Goal: Find contact information: Find contact information

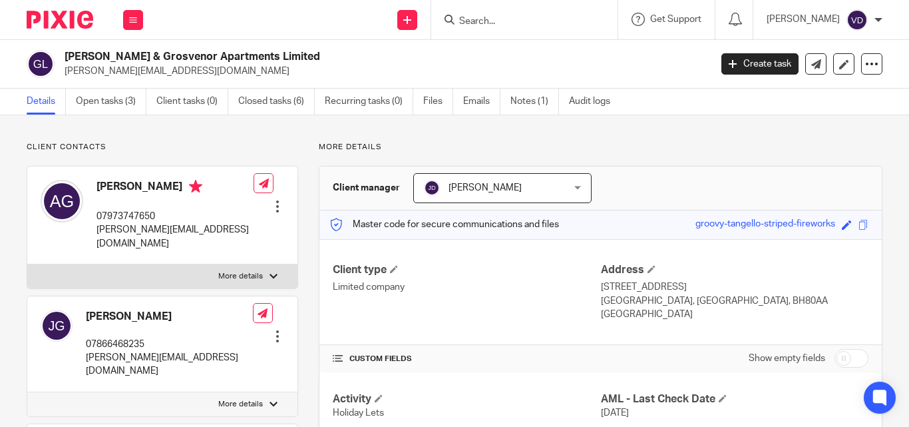
click at [469, 16] on input "Search" at bounding box center [518, 22] width 120 height 12
paste input "Suzanne"
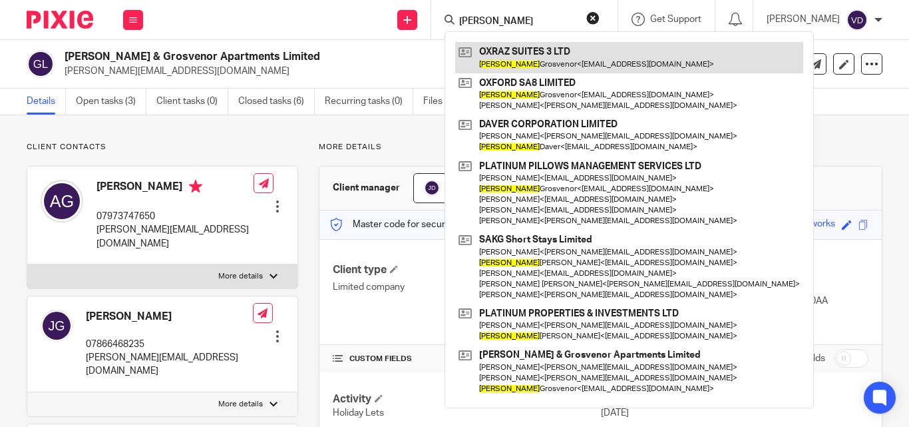
type input "Suzanne"
click at [513, 60] on link at bounding box center [629, 57] width 348 height 31
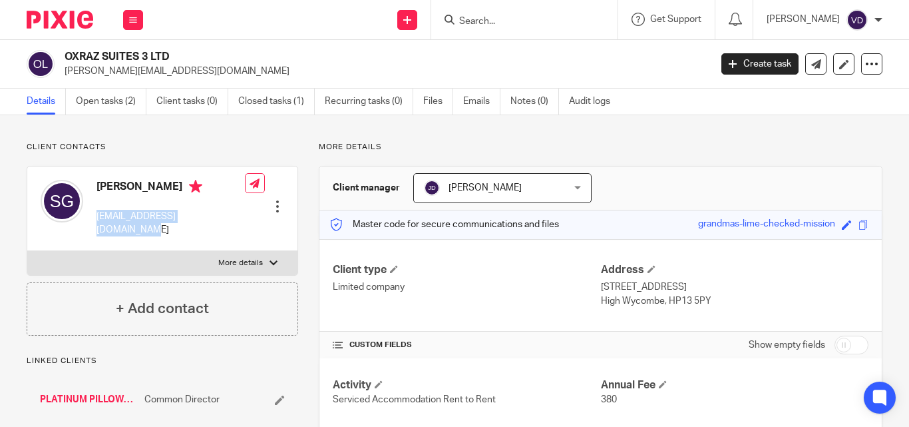
drag, startPoint x: 216, startPoint y: 217, endPoint x: 97, endPoint y: 216, distance: 118.5
click at [97, 216] on p "[EMAIL_ADDRESS][DOMAIN_NAME]" at bounding box center [171, 223] width 148 height 27
copy p "[EMAIL_ADDRESS][DOMAIN_NAME]"
click at [214, 220] on p "suzi@platinumpillows.co.uk" at bounding box center [171, 223] width 148 height 27
drag, startPoint x: 216, startPoint y: 218, endPoint x: 97, endPoint y: 214, distance: 119.2
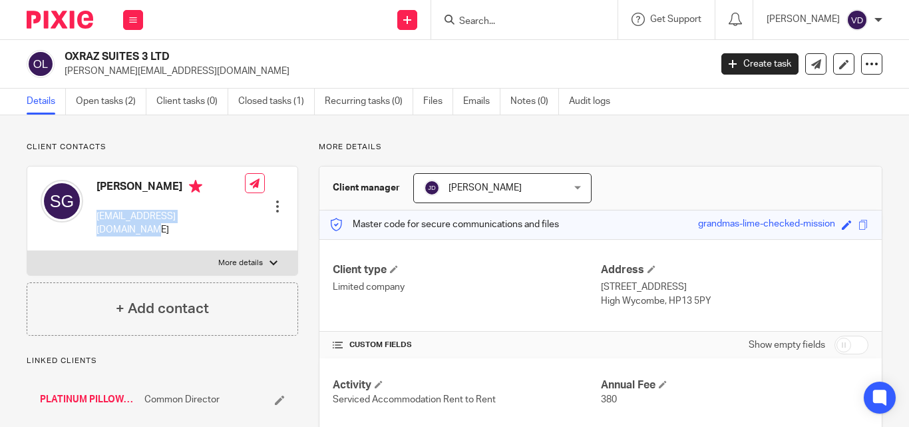
click at [97, 214] on p "suzi@platinumpillows.co.uk" at bounding box center [171, 223] width 148 height 27
copy p "suzi@platinumpillows.co.uk"
click at [510, 23] on input "Search" at bounding box center [518, 22] width 120 height 12
paste input "Parul"
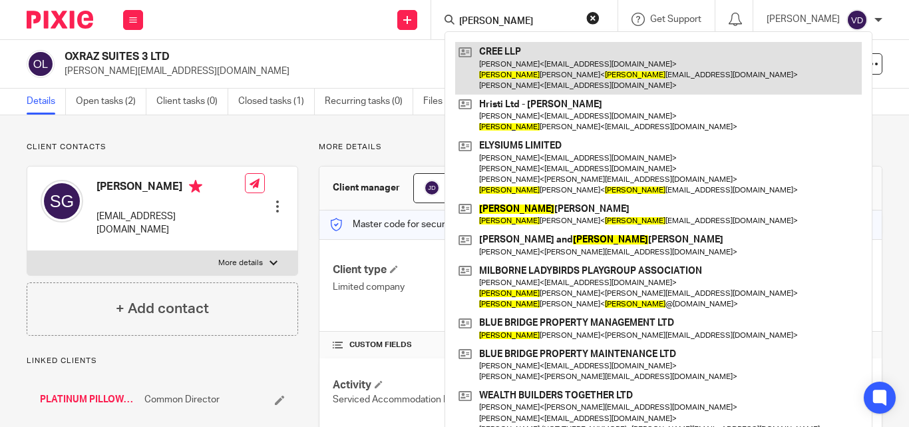
type input "Parul"
click at [514, 81] on link at bounding box center [658, 68] width 407 height 53
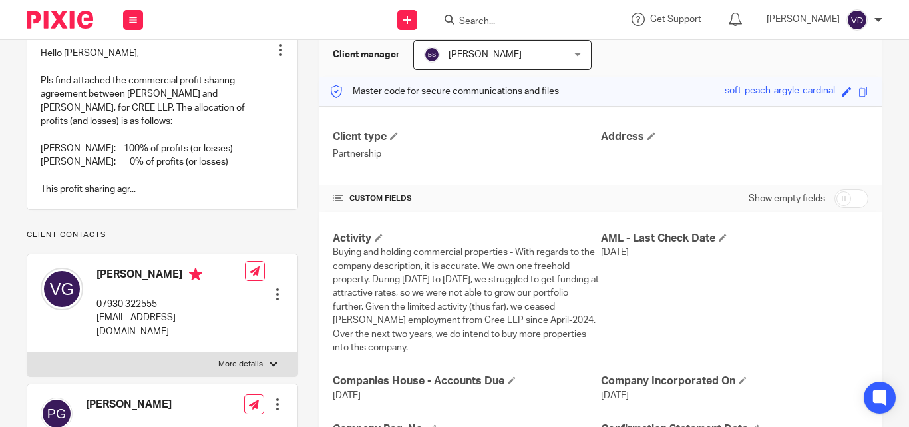
scroll to position [266, 0]
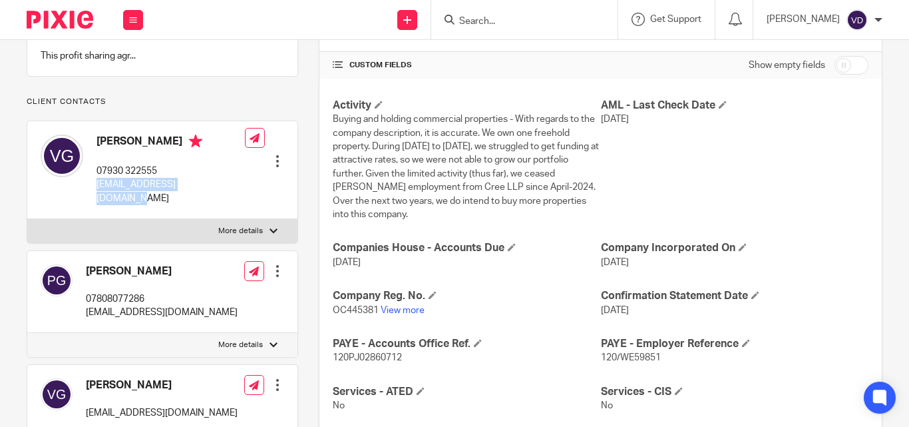
drag, startPoint x: 224, startPoint y: 194, endPoint x: 93, endPoint y: 198, distance: 130.5
click at [93, 198] on div "Vineet Gupta 07930 322555 vineetgupta410@gmail.com Edit contact Create client f…" at bounding box center [162, 170] width 270 height 98
drag, startPoint x: 210, startPoint y: 314, endPoint x: 87, endPoint y: 314, distance: 123.1
click at [87, 314] on div "Parul Gupta 07808077286 parulvgupta14@gmail.com Edit contact Create client from…" at bounding box center [162, 292] width 270 height 82
copy p "parulvgupta14@gmail.com"
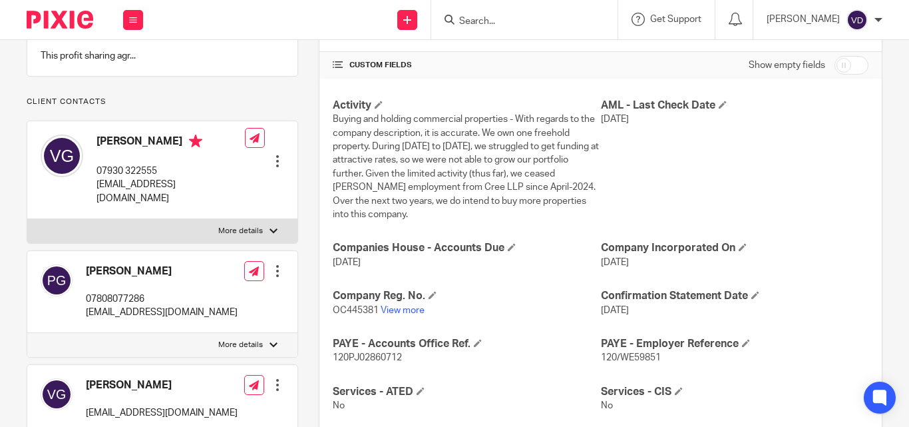
click at [488, 18] on input "Search" at bounding box center [518, 22] width 120 height 12
drag, startPoint x: 222, startPoint y: 198, endPoint x: 94, endPoint y: 198, distance: 127.8
click at [94, 198] on div "Vineet Gupta 07930 322555 vineetgupta410@gmail.com Edit contact Create client f…" at bounding box center [162, 170] width 270 height 98
copy p "vineetgupta410@gmail.com"
click at [506, 19] on input "Search" at bounding box center [518, 22] width 120 height 12
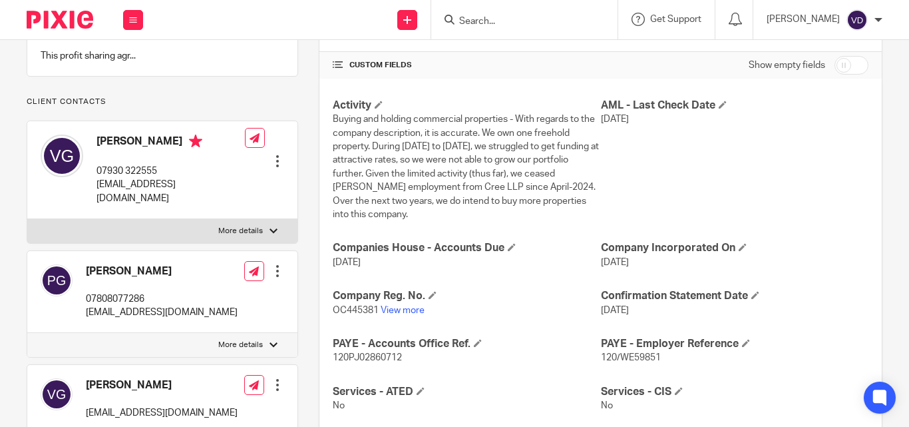
paste input "Robin"
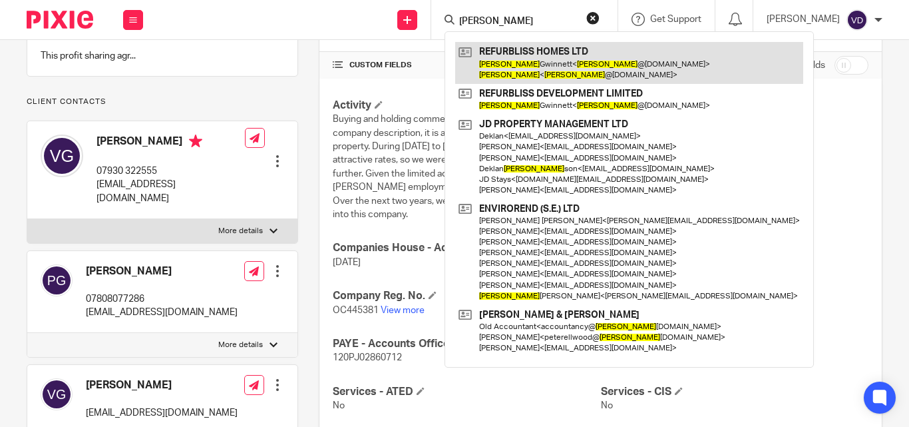
type input "Robin"
click at [534, 77] on link at bounding box center [629, 62] width 348 height 41
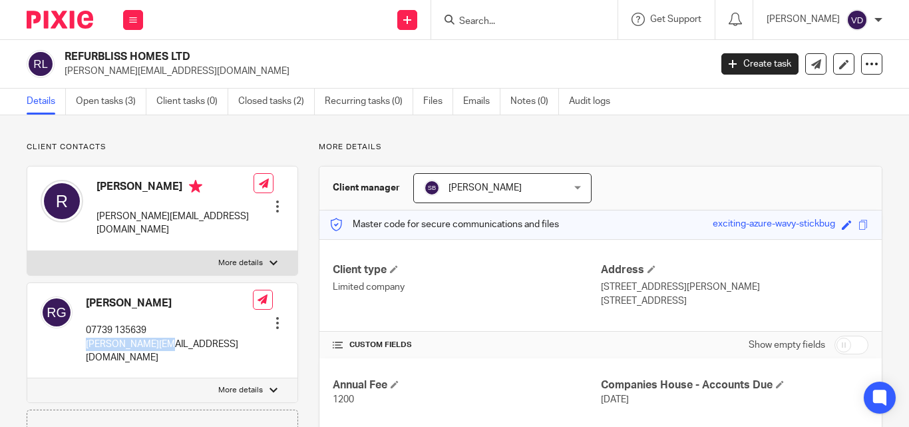
drag, startPoint x: 164, startPoint y: 329, endPoint x: 83, endPoint y: 338, distance: 81.1
click at [83, 338] on div "Robin Gwinnett 07739 135639 robin@rfbh.co.uk Edit contact Create client from co…" at bounding box center [162, 331] width 270 height 96
copy p "robin@rfbh.co.uk"
drag, startPoint x: 170, startPoint y: 288, endPoint x: 78, endPoint y: 288, distance: 92.5
click at [78, 288] on div "Robin Gwinnett 07739 135639 robin@rfbh.co.uk Edit contact Create client from co…" at bounding box center [162, 331] width 270 height 96
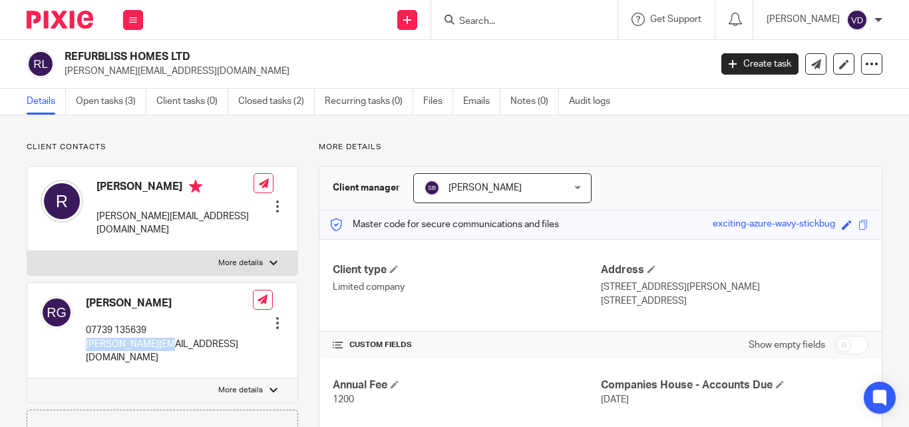
copy div "Robin Gwinnett"
click at [523, 26] on input "Search" at bounding box center [518, 22] width 120 height 12
paste input "Mark"
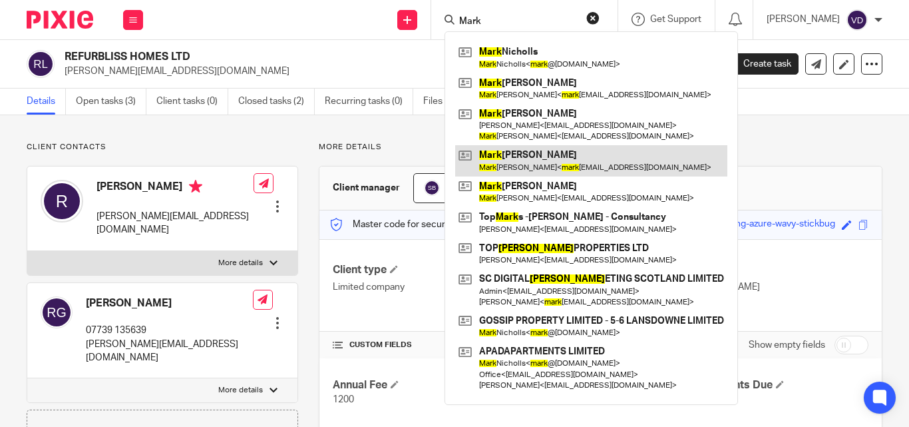
type input "Mark"
click at [538, 159] on link at bounding box center [591, 160] width 272 height 31
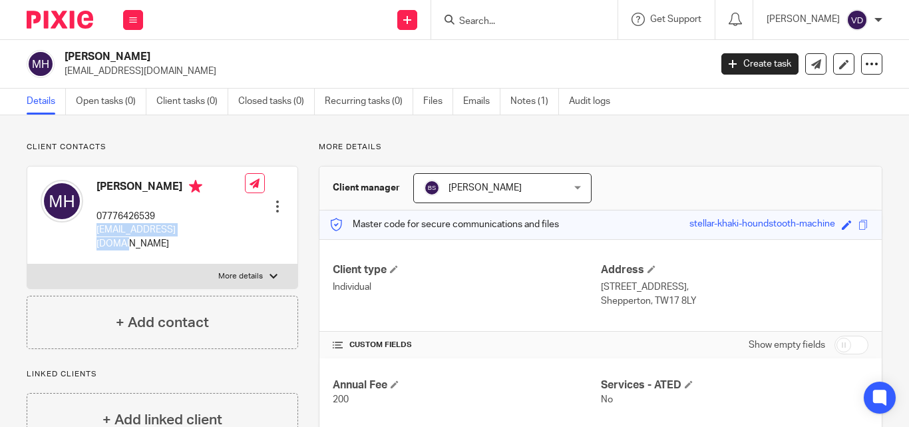
drag, startPoint x: 208, startPoint y: 231, endPoint x: 95, endPoint y: 238, distance: 112.7
click at [95, 238] on div "[PERSON_NAME] 07776426539 [EMAIL_ADDRESS][DOMAIN_NAME] Edit contact Create clie…" at bounding box center [162, 215] width 270 height 98
copy p "[EMAIL_ADDRESS][DOMAIN_NAME]"
click at [477, 26] on input "Search" at bounding box center [518, 22] width 120 height 12
paste input "[PERSON_NAME]"
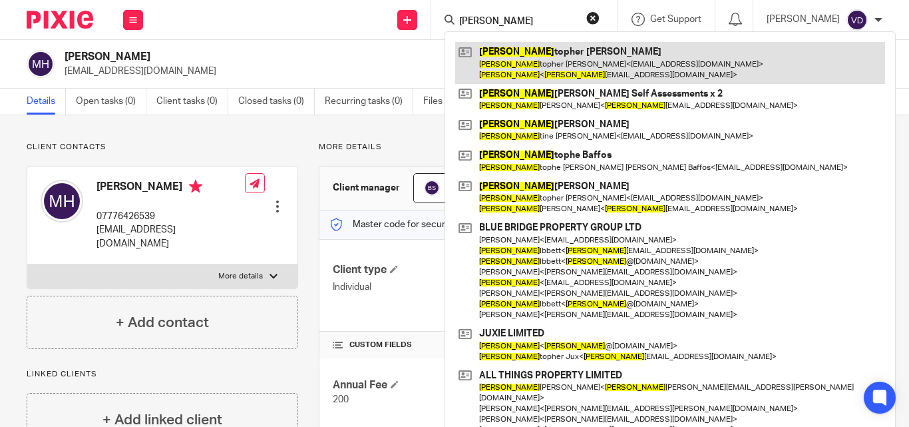
type input "[PERSON_NAME]"
click at [518, 66] on link at bounding box center [670, 62] width 430 height 41
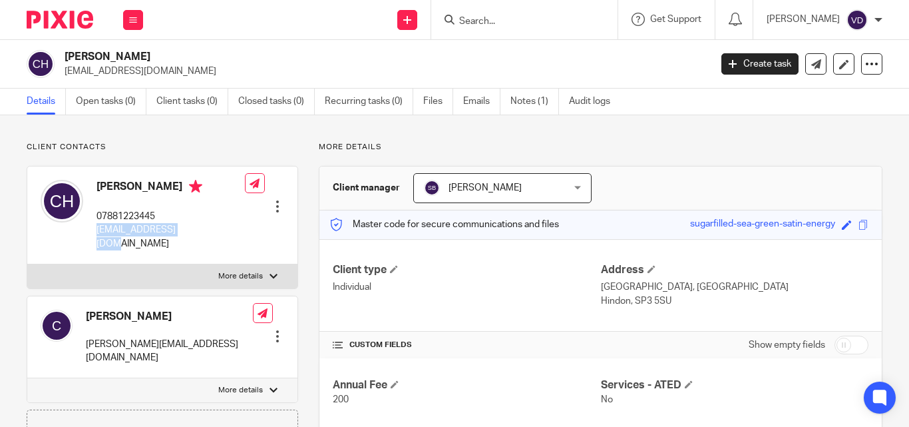
drag, startPoint x: 198, startPoint y: 230, endPoint x: 99, endPoint y: 234, distance: 99.9
click at [99, 234] on p "[EMAIL_ADDRESS][DOMAIN_NAME]" at bounding box center [171, 236] width 148 height 27
copy p "[EMAIL_ADDRESS][DOMAIN_NAME]"
click at [491, 17] on input "Search" at bounding box center [518, 22] width 120 height 12
paste input "Hartley"
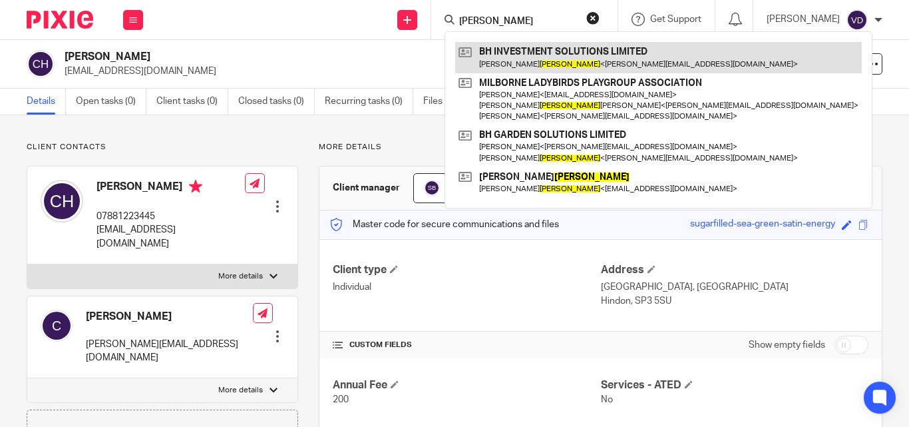
type input "Hartley"
click at [530, 65] on link at bounding box center [658, 57] width 407 height 31
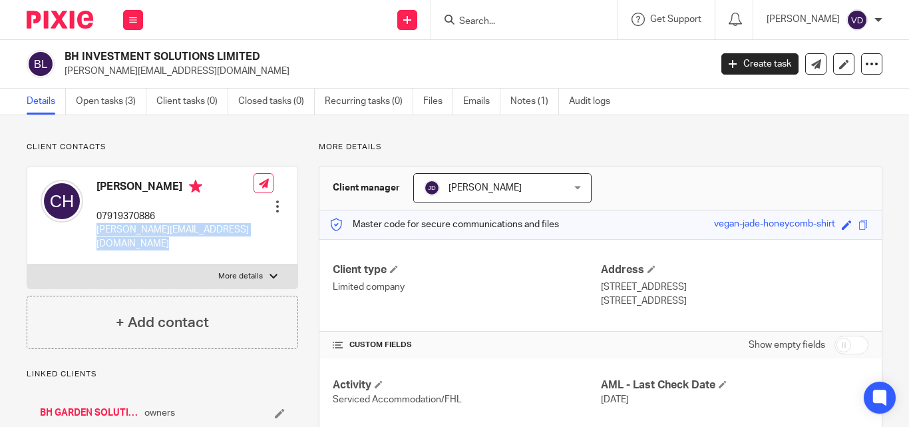
drag, startPoint x: 237, startPoint y: 226, endPoint x: 95, endPoint y: 236, distance: 142.7
click at [95, 236] on div "Chris Hartley 07919370886 chris@bhgardensolutions.co.uk Edit contact Create cli…" at bounding box center [162, 215] width 270 height 98
copy div "chris@bhgardensolutions.co.uk"
click at [254, 228] on div "Edit contact Create client from contact Export data Delete contact" at bounding box center [269, 215] width 31 height 84
drag, startPoint x: 244, startPoint y: 229, endPoint x: 97, endPoint y: 234, distance: 147.2
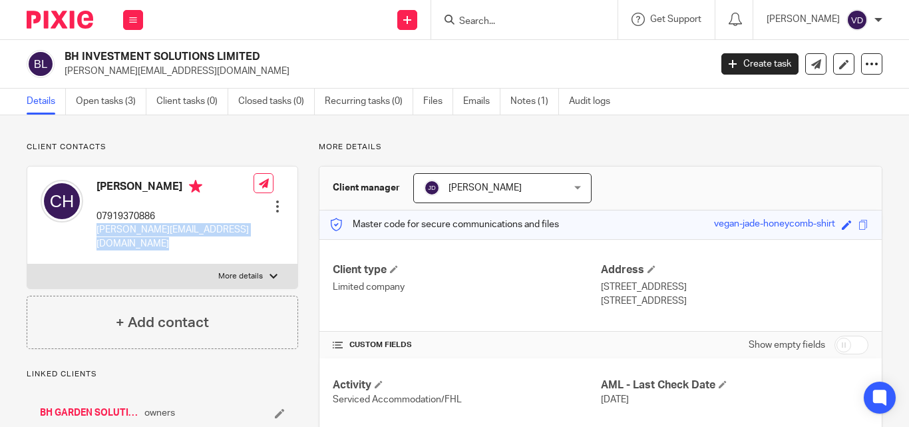
click at [97, 234] on div "Chris Hartley 07919370886 chris@bhgardensolutions.co.uk Edit contact Create cli…" at bounding box center [162, 215] width 270 height 98
copy div "chris@bhgardensolutions.co.uk"
click at [659, 14] on div "Get Support" at bounding box center [667, 19] width 70 height 13
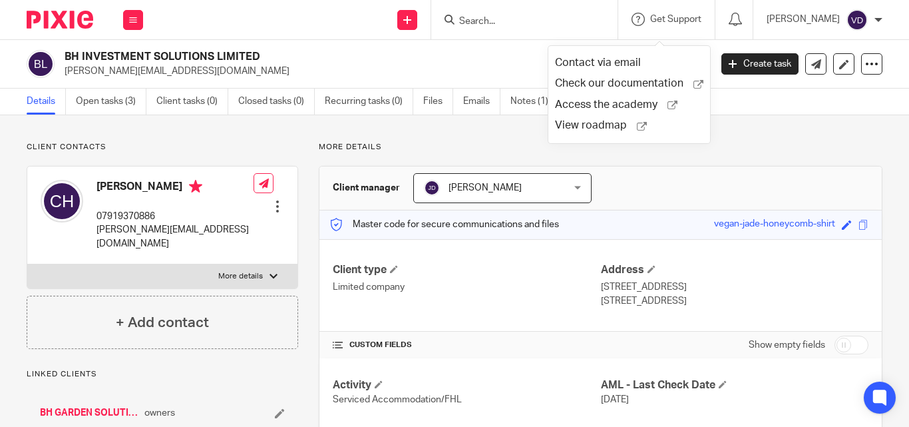
click at [526, 27] on input "Search" at bounding box center [518, 22] width 120 height 12
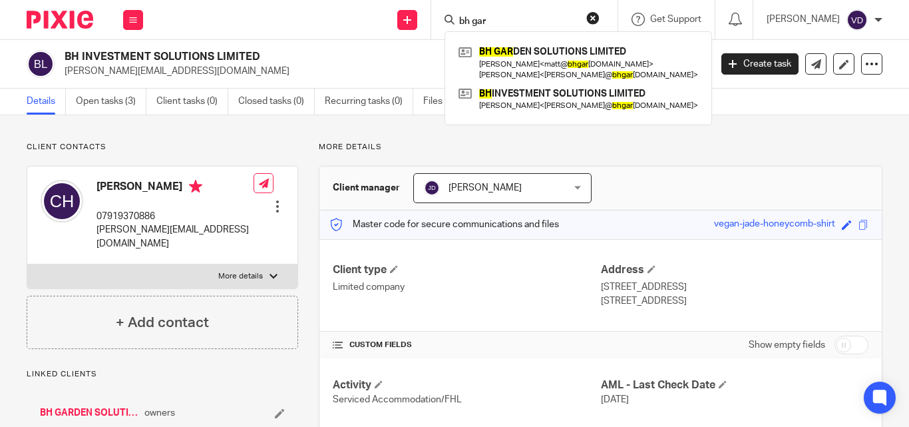
type input "bh gar"
drag, startPoint x: 234, startPoint y: 228, endPoint x: 97, endPoint y: 230, distance: 137.1
click at [97, 230] on div "Chris Hartley 07919370886 chris@bhgardensolutions.co.uk Edit contact Create cli…" at bounding box center [162, 215] width 270 height 98
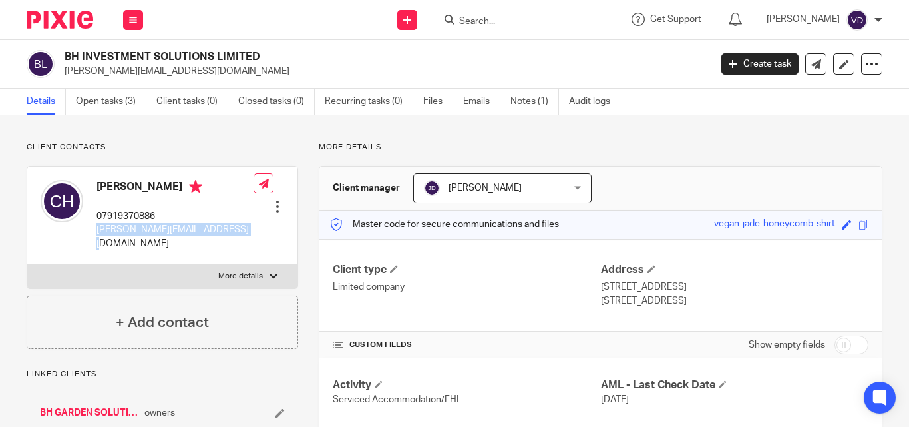
copy p "chris@bhgardensolutions.co.uk"
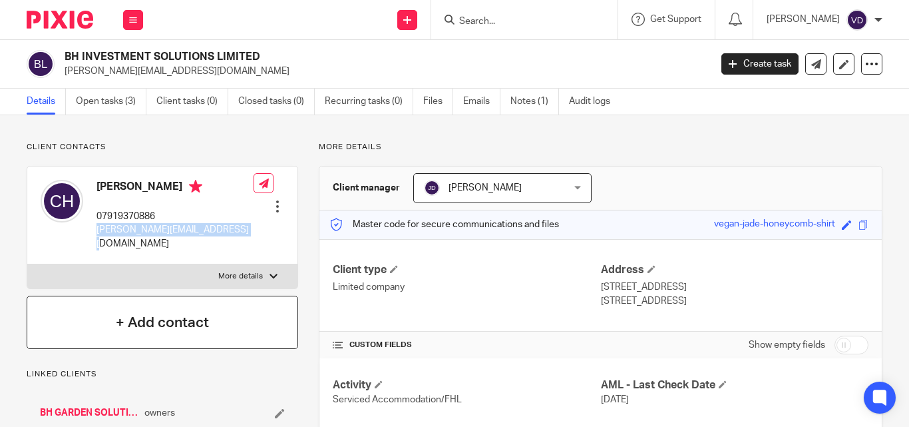
copy p "chris@bhgardensolutions.co.uk"
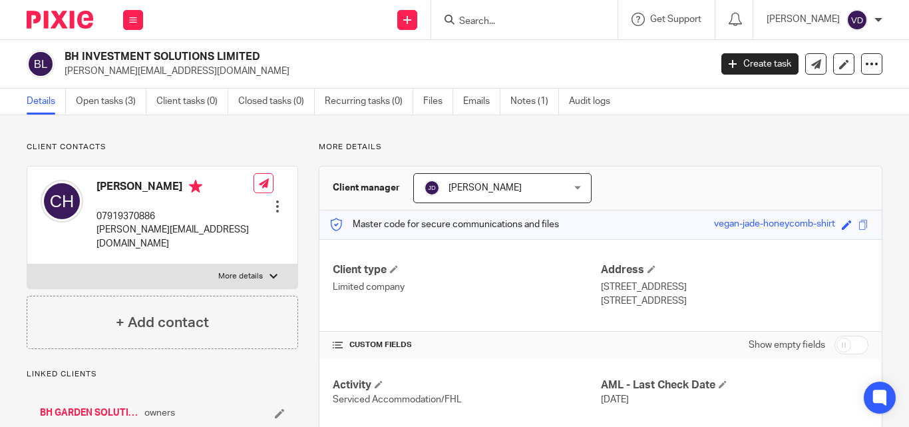
click at [491, 17] on input "Search" at bounding box center [518, 22] width 120 height 12
paste input "Jess"
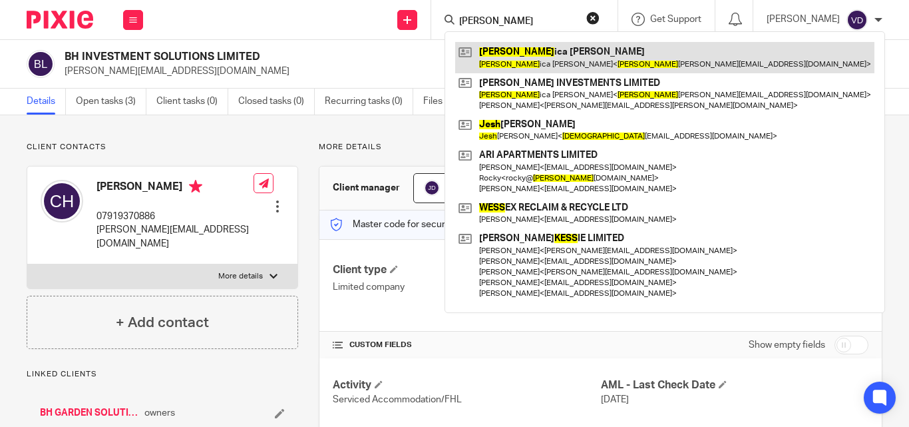
type input "Jess"
click at [497, 53] on link at bounding box center [664, 57] width 419 height 31
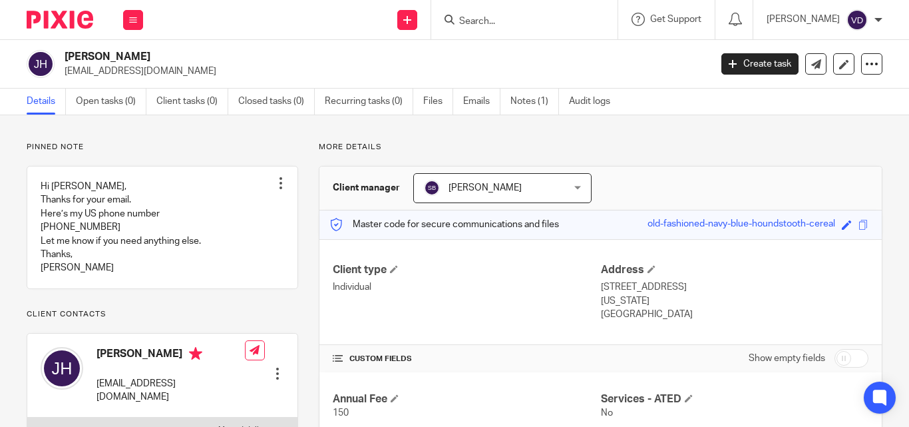
scroll to position [133, 0]
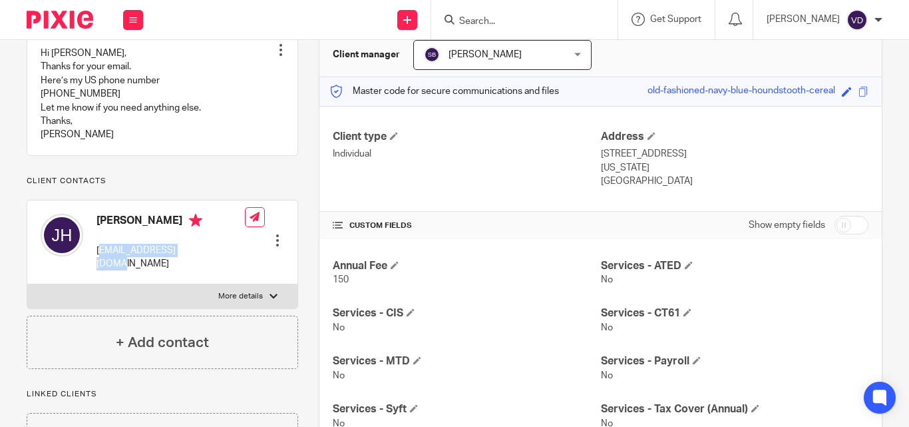
drag, startPoint x: 194, startPoint y: 266, endPoint x: 100, endPoint y: 266, distance: 94.5
click at [100, 266] on div "[PERSON_NAME] [EMAIL_ADDRESS][DOMAIN_NAME] Edit contact Create client from cont…" at bounding box center [162, 242] width 270 height 85
copy p "[EMAIL_ADDRESS][DOMAIN_NAME]"
click at [512, 23] on input "Search" at bounding box center [518, 22] width 120 height 12
paste input "[PERSON_NAME]"
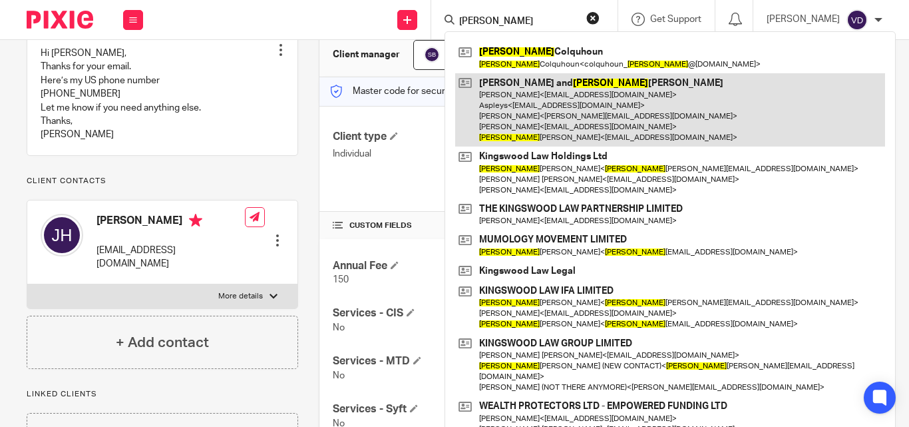
type input "Sarah"
click at [544, 144] on link at bounding box center [670, 110] width 430 height 74
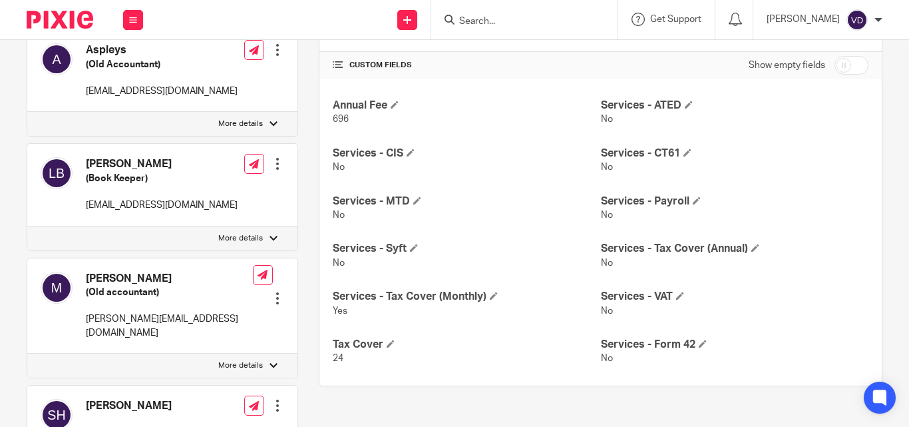
scroll to position [399, 0]
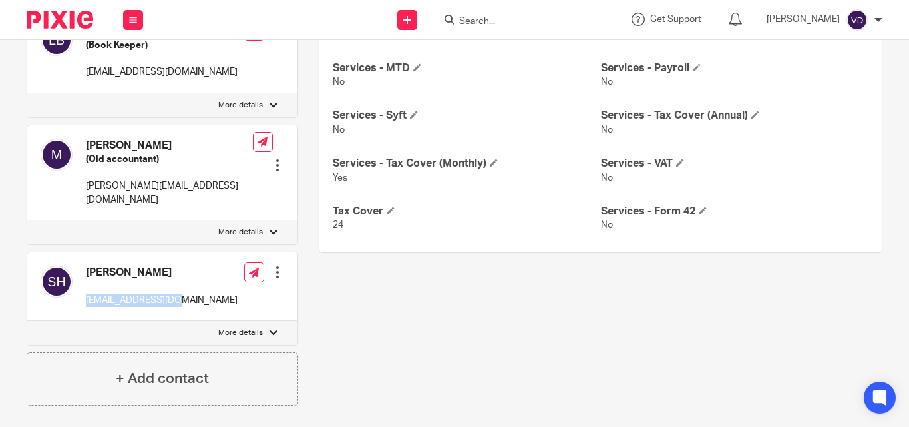
drag, startPoint x: 184, startPoint y: 273, endPoint x: 87, endPoint y: 277, distance: 97.3
click at [87, 277] on div "[PERSON_NAME] [EMAIL_ADDRESS][DOMAIN_NAME] Edit contact Create client from cont…" at bounding box center [162, 286] width 270 height 69
copy p "[EMAIL_ADDRESS][DOMAIN_NAME]"
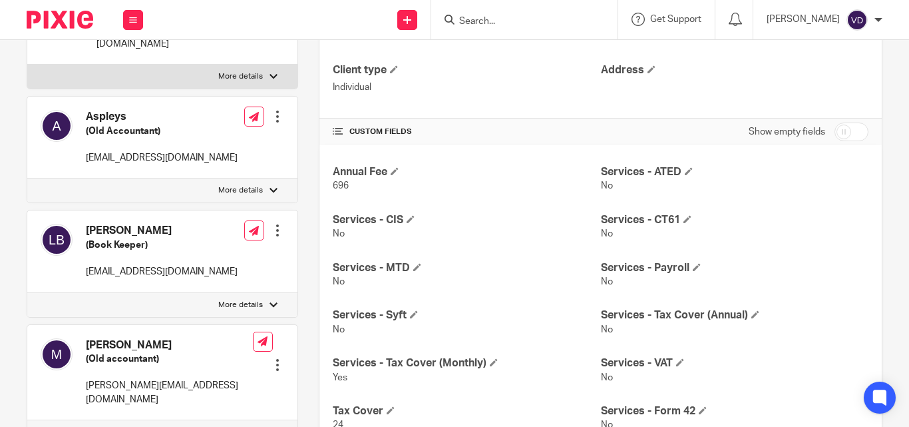
scroll to position [333, 0]
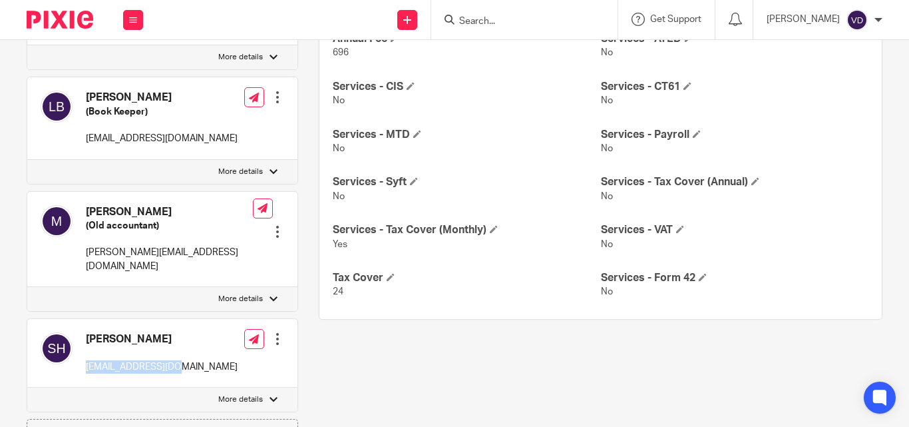
copy p "[EMAIL_ADDRESS][DOMAIN_NAME]"
drag, startPoint x: 162, startPoint y: 312, endPoint x: 119, endPoint y: 309, distance: 42.7
click at [119, 332] on h4 "[PERSON_NAME]" at bounding box center [162, 339] width 152 height 14
copy h4 "[PERSON_NAME]"
click at [465, 20] on input "Search" at bounding box center [518, 22] width 120 height 12
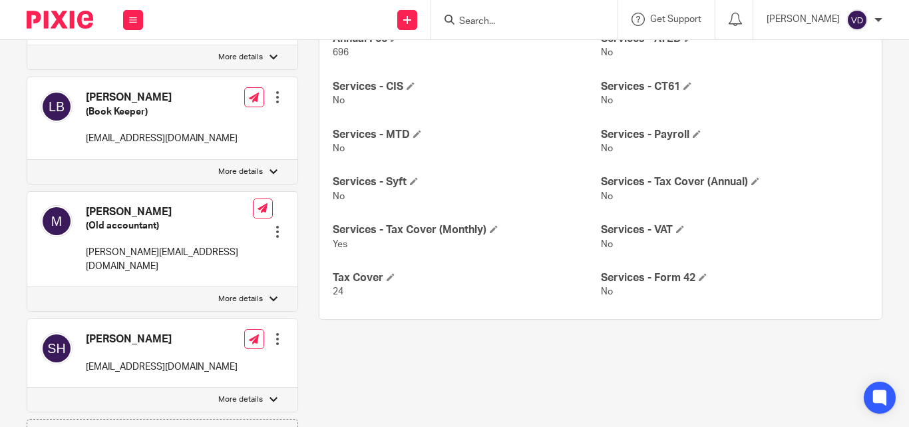
paste input "Govind"
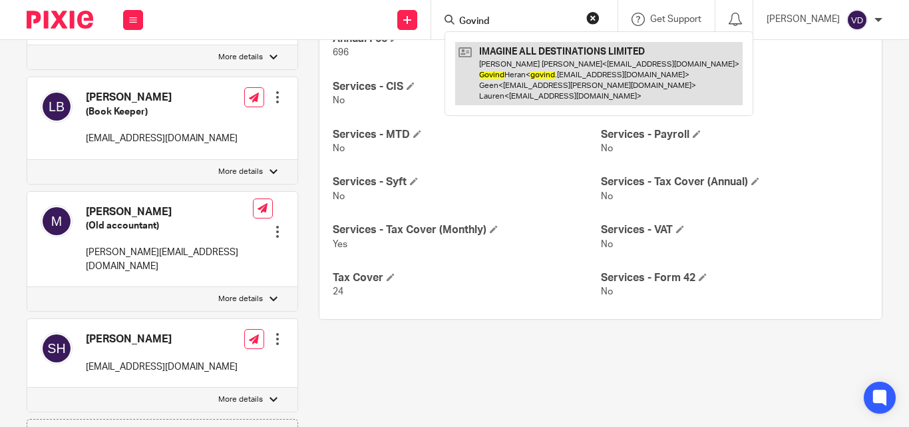
type input "Govind"
click at [510, 87] on link at bounding box center [599, 73] width 288 height 63
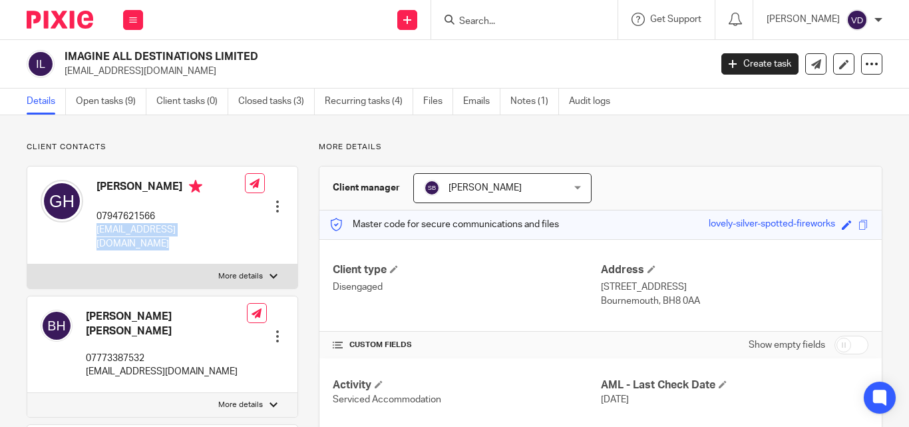
drag, startPoint x: 242, startPoint y: 230, endPoint x: 96, endPoint y: 230, distance: 146.4
click at [96, 230] on div "[PERSON_NAME] 07947621566 [EMAIL_ADDRESS][DOMAIN_NAME] Edit contact Create clie…" at bounding box center [162, 215] width 270 height 98
copy div "[EMAIL_ADDRESS][DOMAIN_NAME]"
click at [240, 233] on div "Govind Heran 07947621566 govind.heran@imagineall.co.uk Edit contact Create clie…" at bounding box center [162, 215] width 270 height 98
drag, startPoint x: 236, startPoint y: 230, endPoint x: 102, endPoint y: 241, distance: 134.9
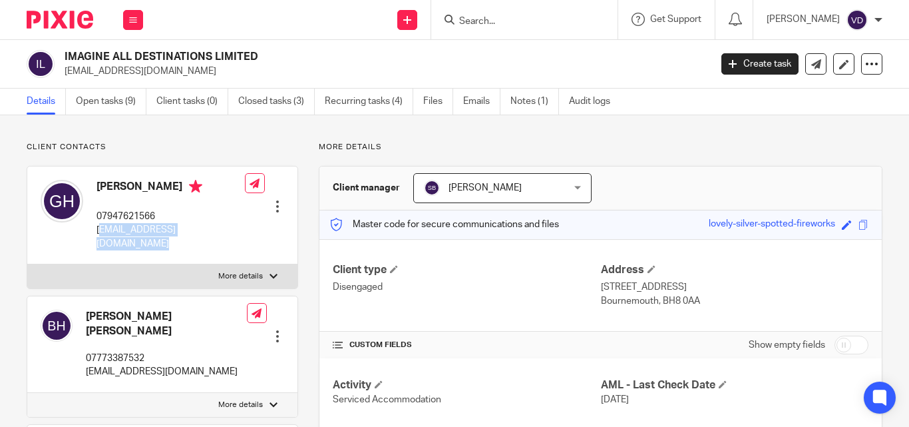
click at [102, 241] on div "Govind Heran 07947621566 govind.heran@imagineall.co.uk Edit contact Create clie…" at bounding box center [162, 215] width 270 height 98
click at [97, 234] on div "Govind Heran 07947621566 govind.heran@imagineall.co.uk" at bounding box center [143, 215] width 204 height 84
click at [97, 232] on p "govind.heran@imagineall.co.uk" at bounding box center [171, 236] width 148 height 27
click at [245, 232] on div "Edit contact Create client from contact Export data Delete contact" at bounding box center [264, 215] width 39 height 84
drag, startPoint x: 232, startPoint y: 230, endPoint x: 92, endPoint y: 226, distance: 140.5
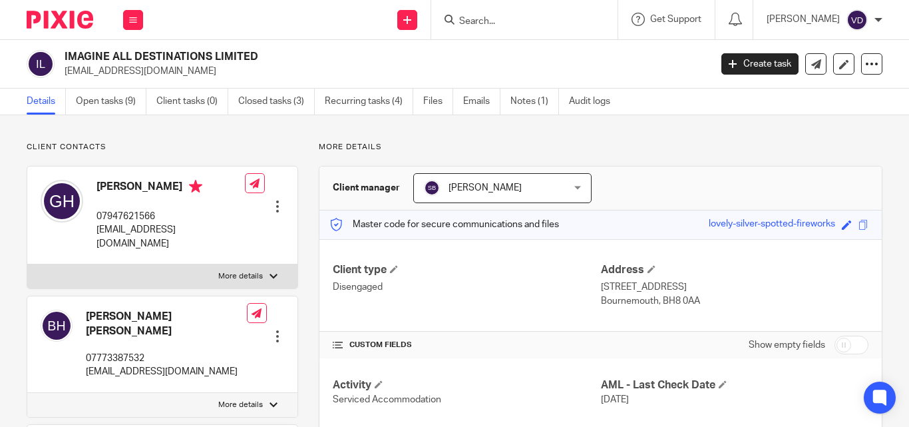
click at [92, 226] on div "Govind Heran 07947621566 govind.heran@imagineall.co.uk Edit contact Create clie…" at bounding box center [162, 215] width 270 height 98
copy p "govind.heran@imagineall.co.uk"
click at [479, 21] on input "Search" at bounding box center [518, 22] width 120 height 12
paste input "Higgins"
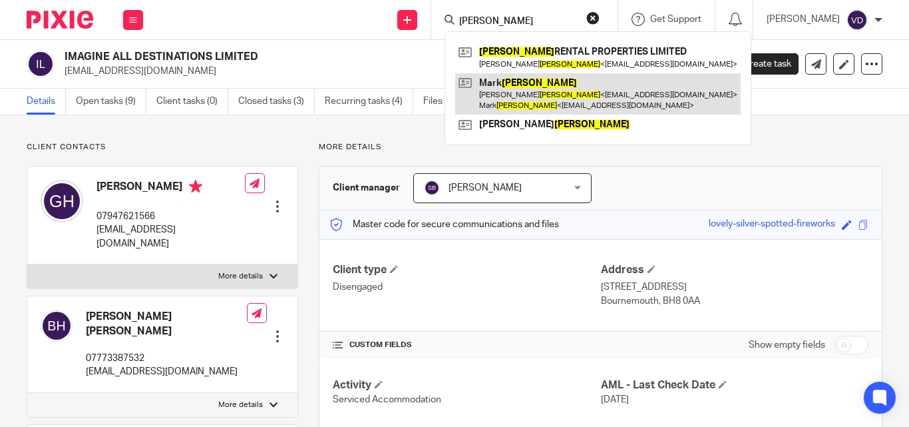
type input "Higgins"
click at [543, 94] on link at bounding box center [598, 93] width 286 height 41
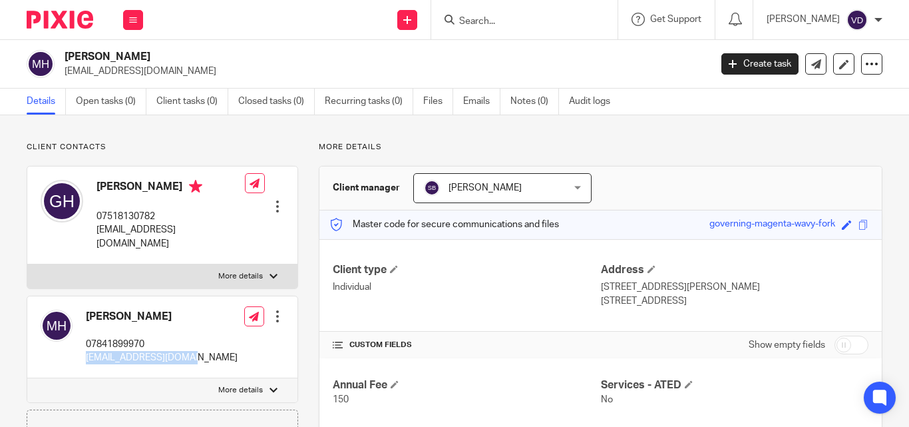
drag, startPoint x: 187, startPoint y: 343, endPoint x: 87, endPoint y: 352, distance: 100.9
click at [87, 352] on div "[PERSON_NAME] 07841899970 [EMAIL_ADDRESS][DOMAIN_NAME] Edit contact Create clie…" at bounding box center [162, 337] width 270 height 82
copy p "[EMAIL_ADDRESS][DOMAIN_NAME]"
drag, startPoint x: 187, startPoint y: 230, endPoint x: 97, endPoint y: 230, distance: 90.5
click at [97, 230] on p "[EMAIL_ADDRESS][DOMAIN_NAME]" at bounding box center [171, 236] width 148 height 27
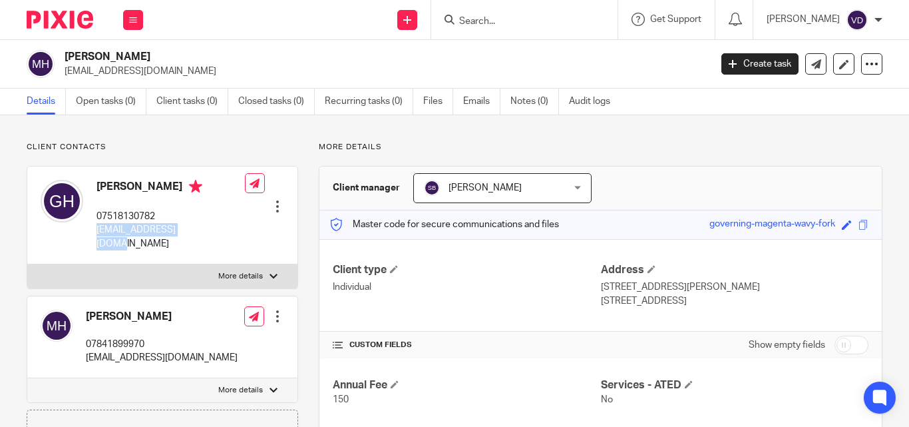
copy p "[EMAIL_ADDRESS][DOMAIN_NAME]"
drag, startPoint x: 191, startPoint y: 186, endPoint x: 97, endPoint y: 188, distance: 93.9
click at [97, 188] on h4 "[PERSON_NAME]" at bounding box center [171, 188] width 148 height 17
copy h4 "[PERSON_NAME]"
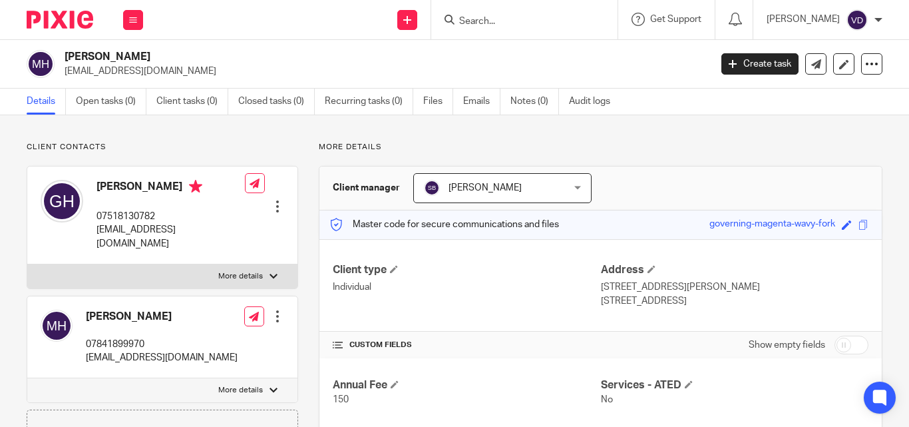
click at [478, 21] on input "Search" at bounding box center [518, 22] width 120 height 12
paste input "[PERSON_NAME]"
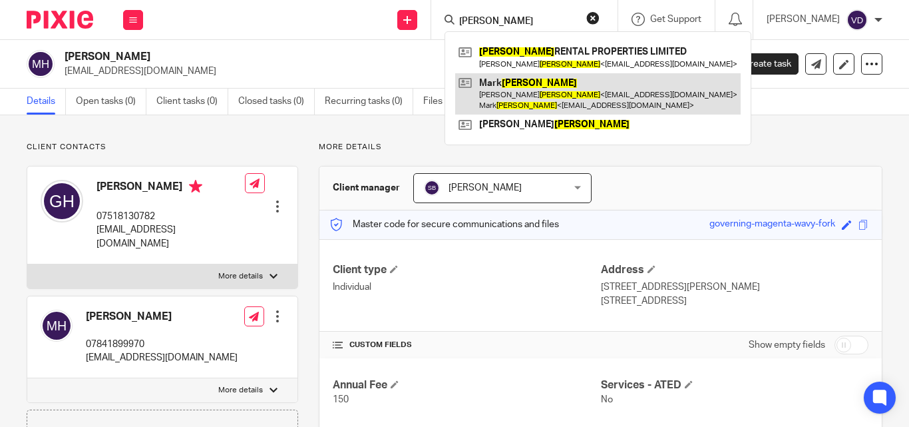
type input "[PERSON_NAME]"
click at [533, 94] on link at bounding box center [598, 93] width 286 height 41
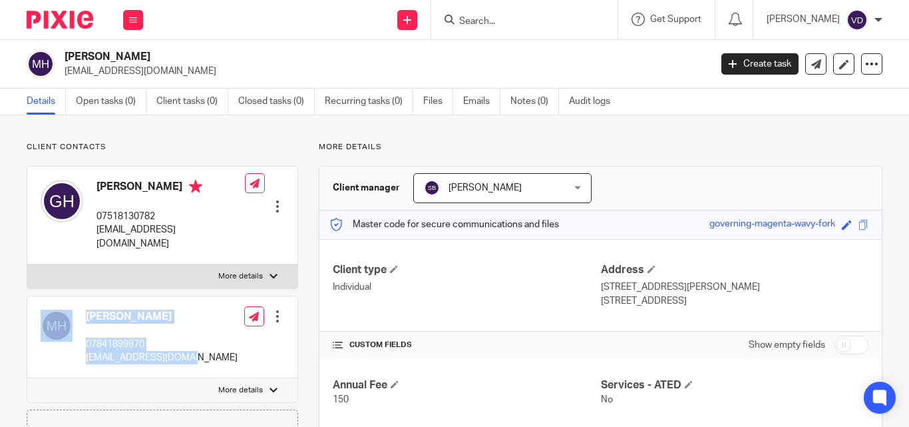
drag, startPoint x: 188, startPoint y: 344, endPoint x: 79, endPoint y: 345, distance: 109.2
click at [79, 345] on div "[PERSON_NAME] 07841899970 [EMAIL_ADDRESS][DOMAIN_NAME] Edit contact Create clie…" at bounding box center [162, 337] width 270 height 82
click at [99, 351] on p "[EMAIL_ADDRESS][DOMAIN_NAME]" at bounding box center [162, 357] width 152 height 13
drag, startPoint x: 186, startPoint y: 343, endPoint x: 89, endPoint y: 347, distance: 97.9
click at [89, 347] on div "[PERSON_NAME] 07841899970 [EMAIL_ADDRESS][DOMAIN_NAME] Edit contact Create clie…" at bounding box center [162, 337] width 270 height 82
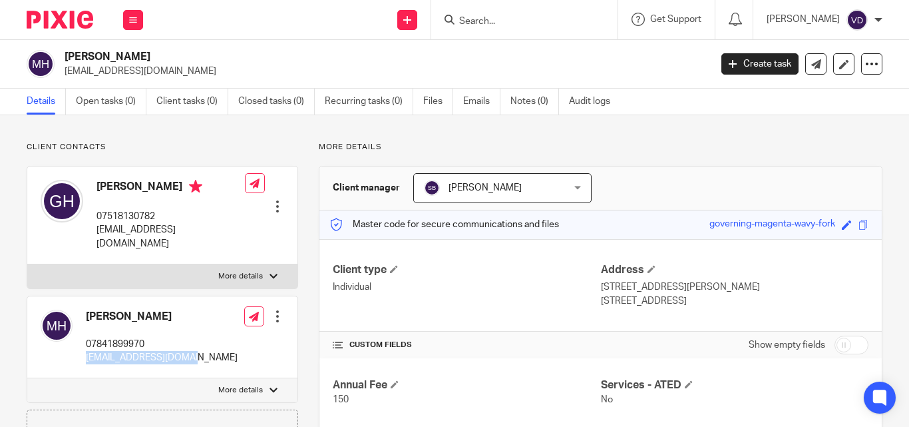
copy p "[EMAIL_ADDRESS][DOMAIN_NAME]"
click at [175, 353] on div "[PERSON_NAME] 07841899970 [EMAIL_ADDRESS][DOMAIN_NAME]" at bounding box center [139, 337] width 197 height 68
drag, startPoint x: 198, startPoint y: 345, endPoint x: 88, endPoint y: 355, distance: 110.9
click at [88, 355] on div "[PERSON_NAME] 07841899970 [EMAIL_ADDRESS][DOMAIN_NAME] Edit contact Create clie…" at bounding box center [162, 337] width 270 height 82
copy p "[EMAIL_ADDRESS][DOMAIN_NAME]"
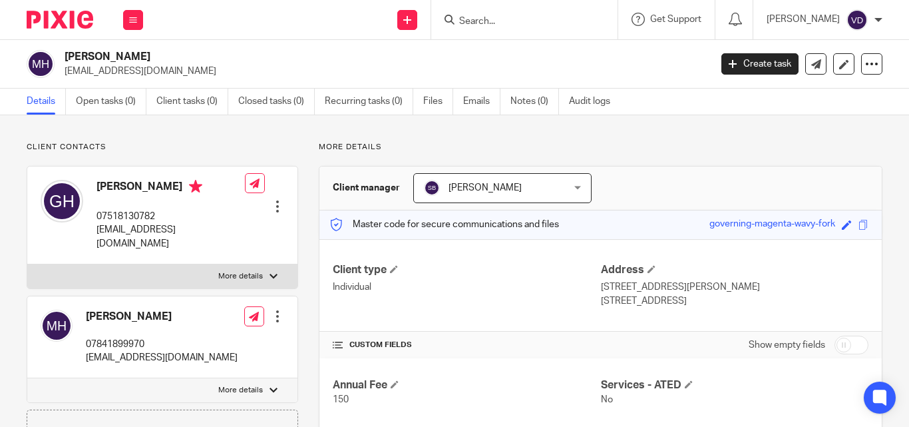
click at [543, 23] on input "Search" at bounding box center [518, 22] width 120 height 12
paste input "[PERSON_NAME]"
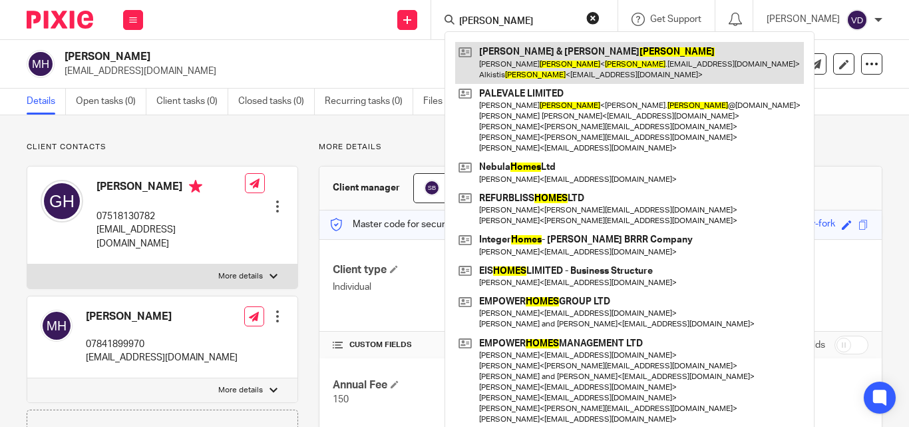
type input "[PERSON_NAME]"
click at [520, 71] on link at bounding box center [629, 62] width 349 height 41
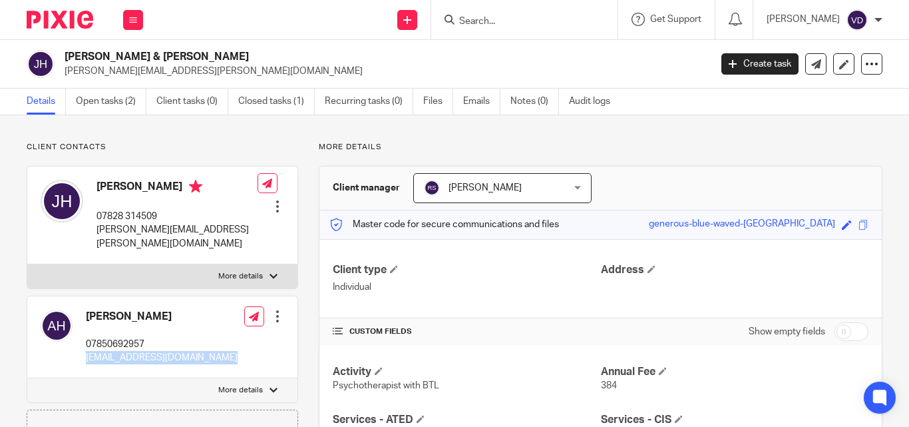
drag, startPoint x: 214, startPoint y: 347, endPoint x: 83, endPoint y: 349, distance: 131.1
click at [83, 349] on div "[PERSON_NAME] 07850692957 [EMAIL_ADDRESS][DOMAIN_NAME] Edit contact Create clie…" at bounding box center [162, 337] width 270 height 82
copy p "[EMAIL_ADDRESS][DOMAIN_NAME]"
drag, startPoint x: 184, startPoint y: 231, endPoint x: 95, endPoint y: 244, distance: 90.1
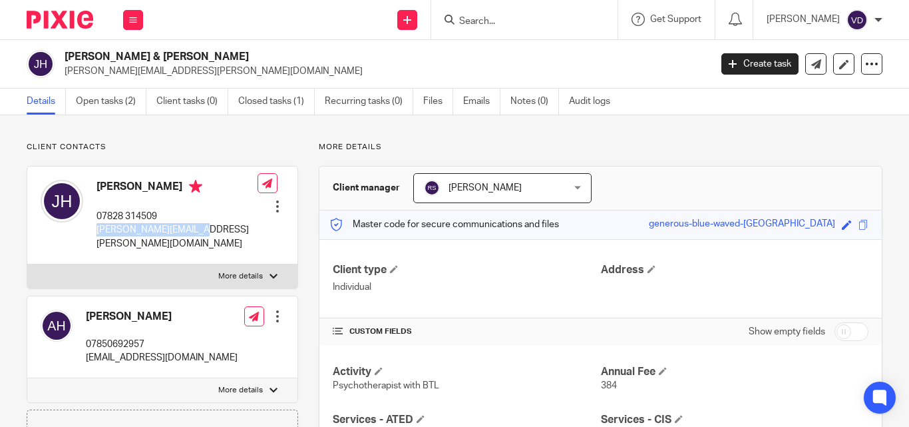
click at [95, 244] on div "Josh Holmes 07828 314509 holmes.josh@gmail.com Edit contact Create client from …" at bounding box center [162, 215] width 270 height 98
copy p "holmes.josh@gmail.com"
click at [487, 11] on form at bounding box center [529, 19] width 142 height 17
click at [479, 17] on input "Search" at bounding box center [518, 22] width 120 height 12
paste input "Horrocks"
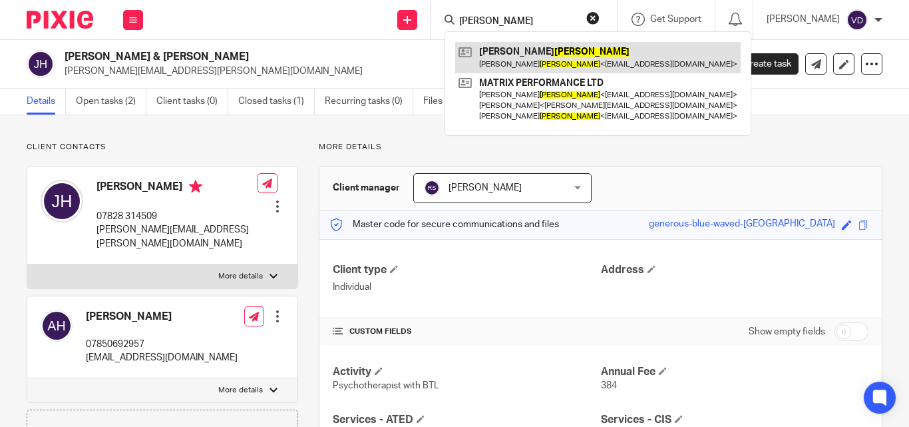
type input "Horrocks"
click at [498, 64] on link at bounding box center [598, 57] width 286 height 31
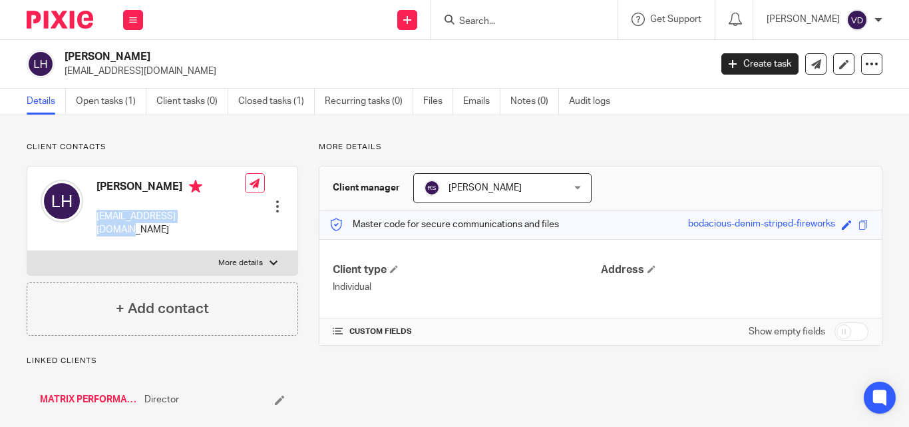
drag, startPoint x: 214, startPoint y: 222, endPoint x: 96, endPoint y: 226, distance: 118.6
click at [96, 226] on div "Luke Horrocks lukehorrocks@yahoo.com Edit contact Create client from contact Ex…" at bounding box center [162, 208] width 270 height 85
copy p "lukehorrocks@yahoo.com"
click at [504, 9] on div at bounding box center [524, 19] width 186 height 39
click at [487, 21] on input "Search" at bounding box center [518, 22] width 120 height 12
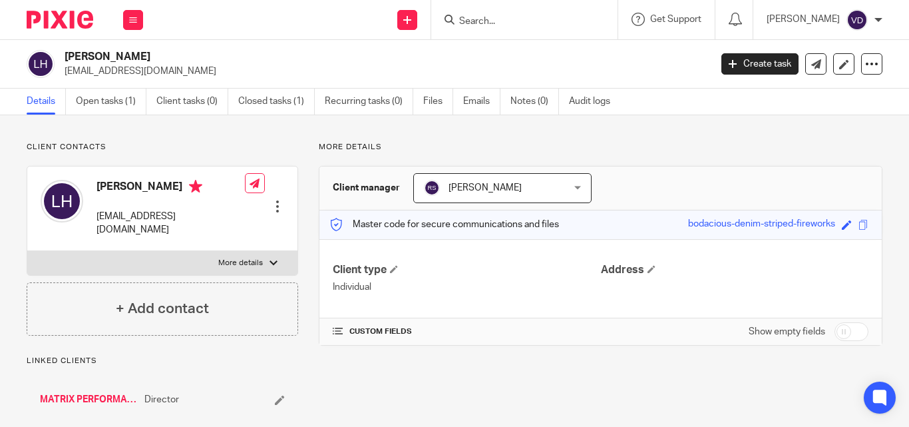
paste input "House"
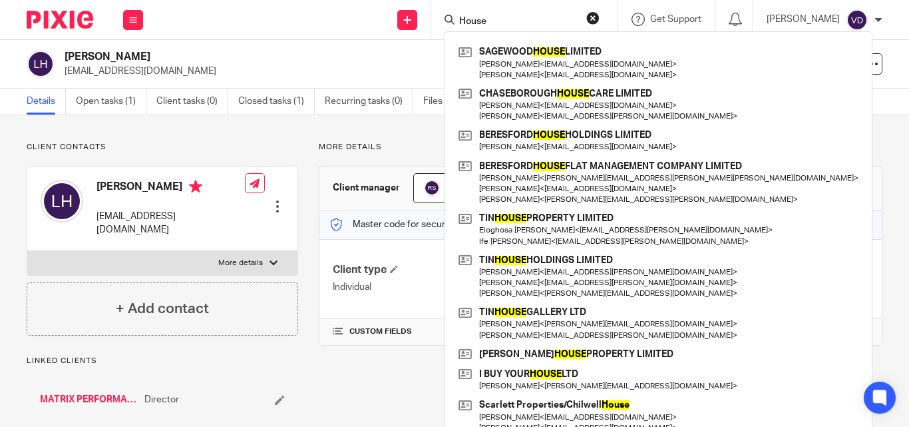
type input "House"
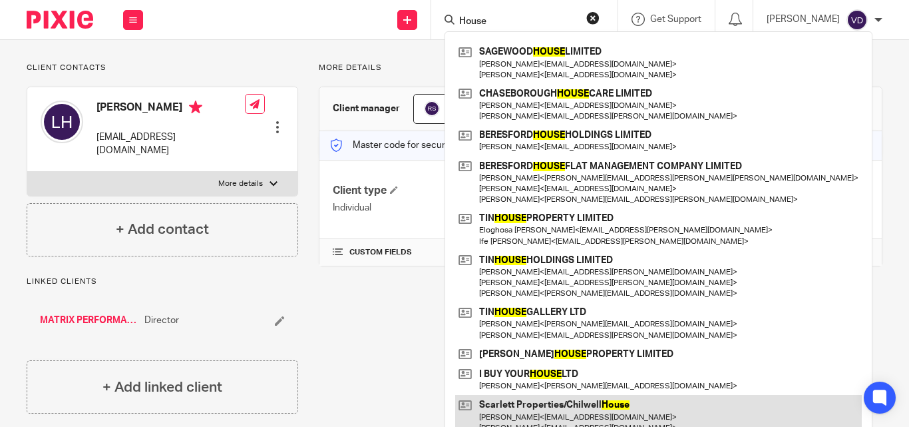
click at [626, 408] on link at bounding box center [658, 415] width 407 height 41
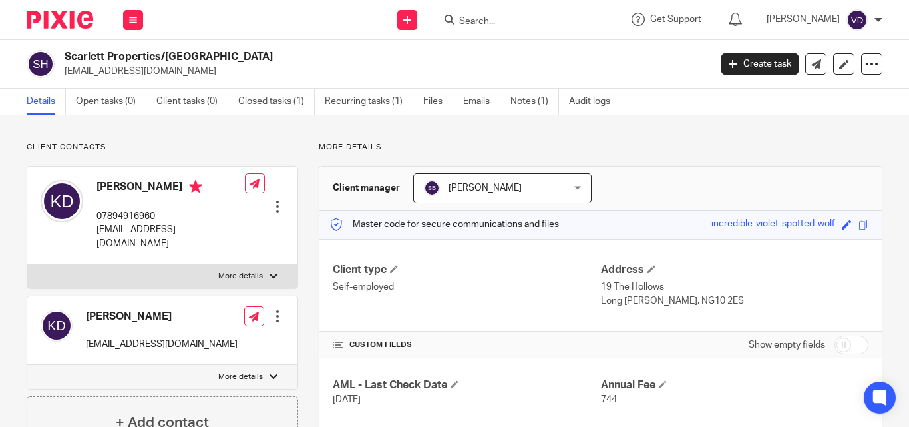
click at [506, 24] on input "Search" at bounding box center [518, 22] width 120 height 12
paste input "[PERSON_NAME]"
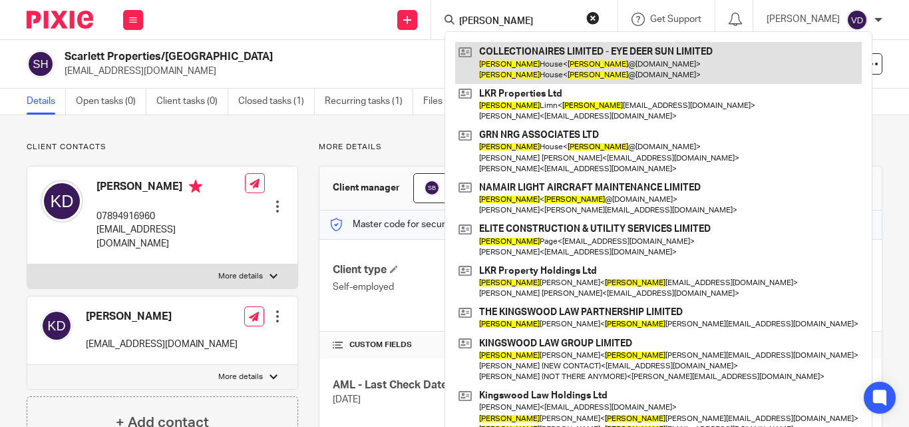
type input "[PERSON_NAME]"
click at [497, 65] on link at bounding box center [658, 62] width 407 height 41
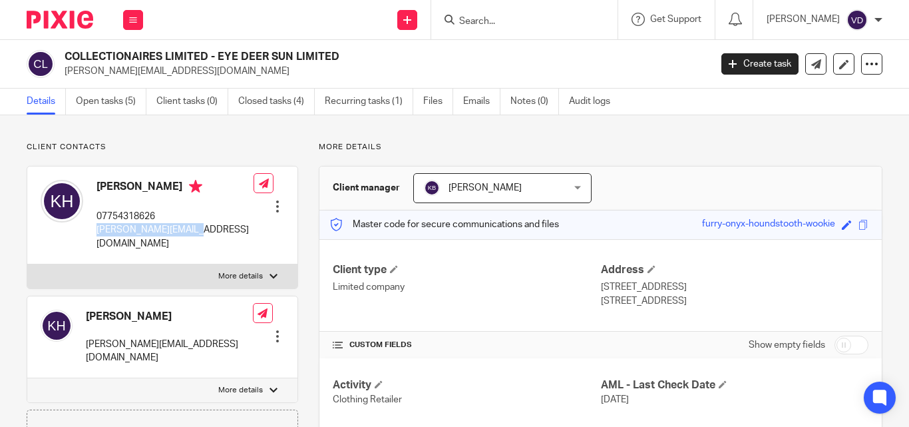
drag, startPoint x: 198, startPoint y: 229, endPoint x: 97, endPoint y: 232, distance: 101.9
click at [97, 232] on div "[PERSON_NAME] 07754318626 [PERSON_NAME][EMAIL_ADDRESS][DOMAIN_NAME] Edit contac…" at bounding box center [162, 215] width 270 height 98
copy p "[PERSON_NAME][EMAIL_ADDRESS][DOMAIN_NAME]"
click at [487, 24] on input "Search" at bounding box center [518, 22] width 120 height 12
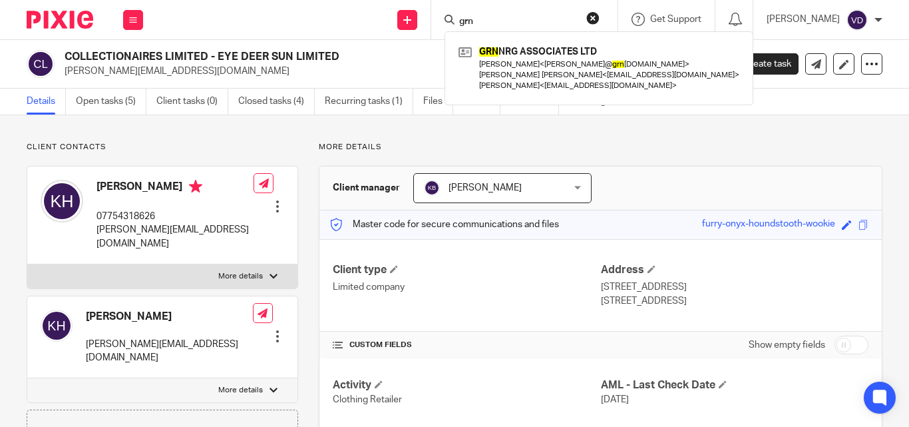
type input "grn"
